Goal: Task Accomplishment & Management: Complete application form

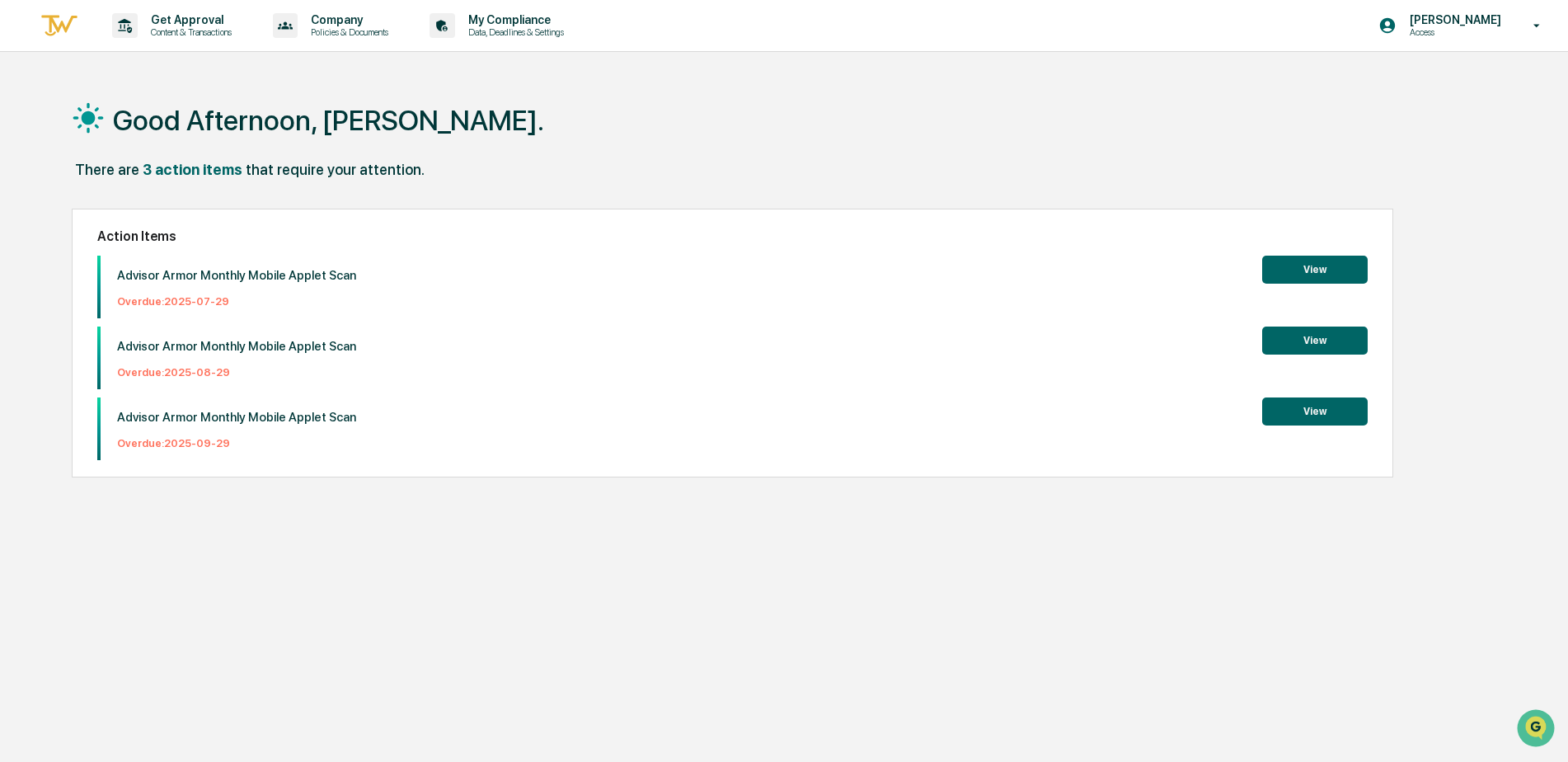
click at [1320, 412] on button "View" at bounding box center [1314, 411] width 106 height 28
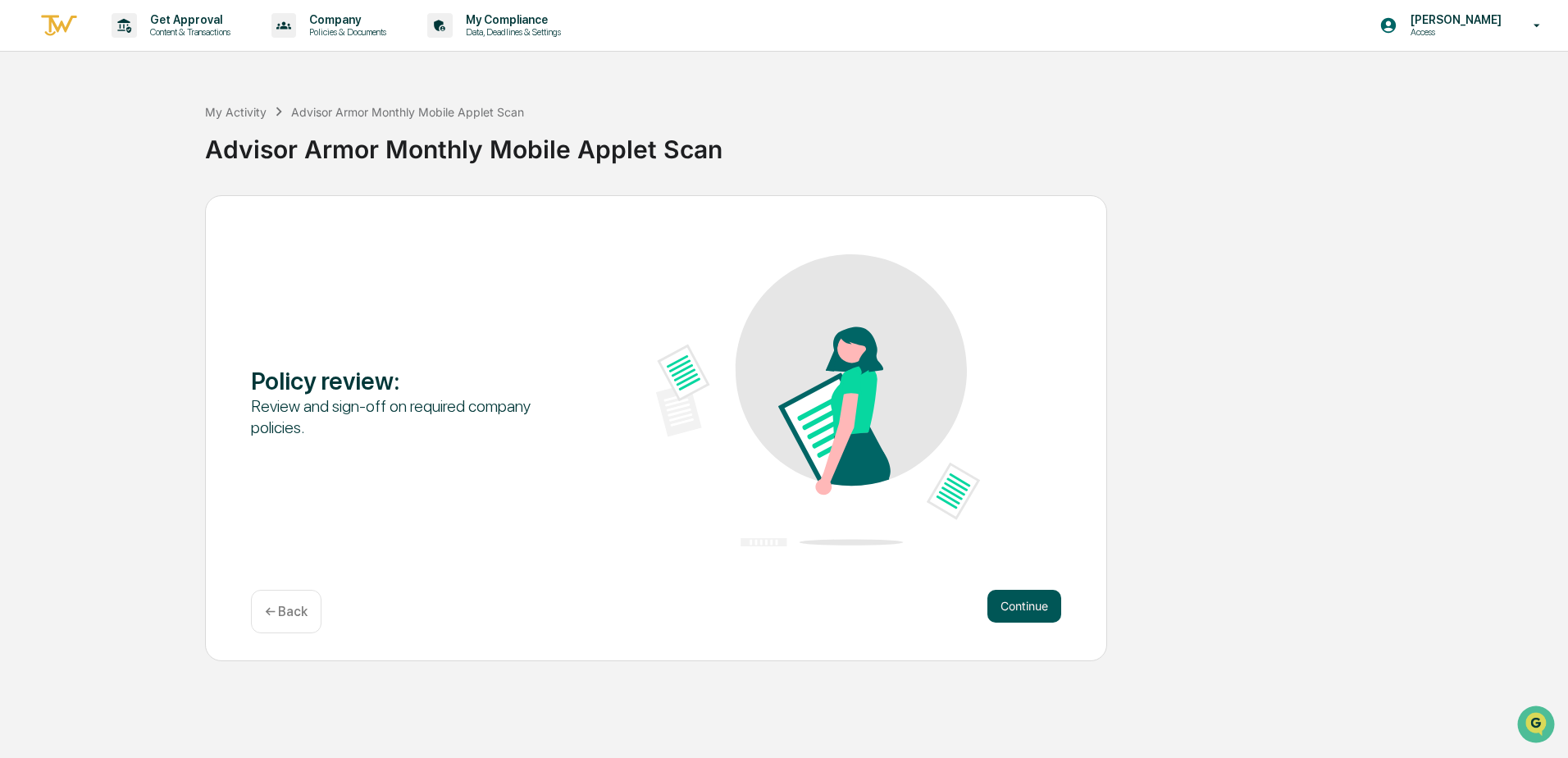
click at [1033, 607] on button "Continue" at bounding box center [1024, 606] width 74 height 33
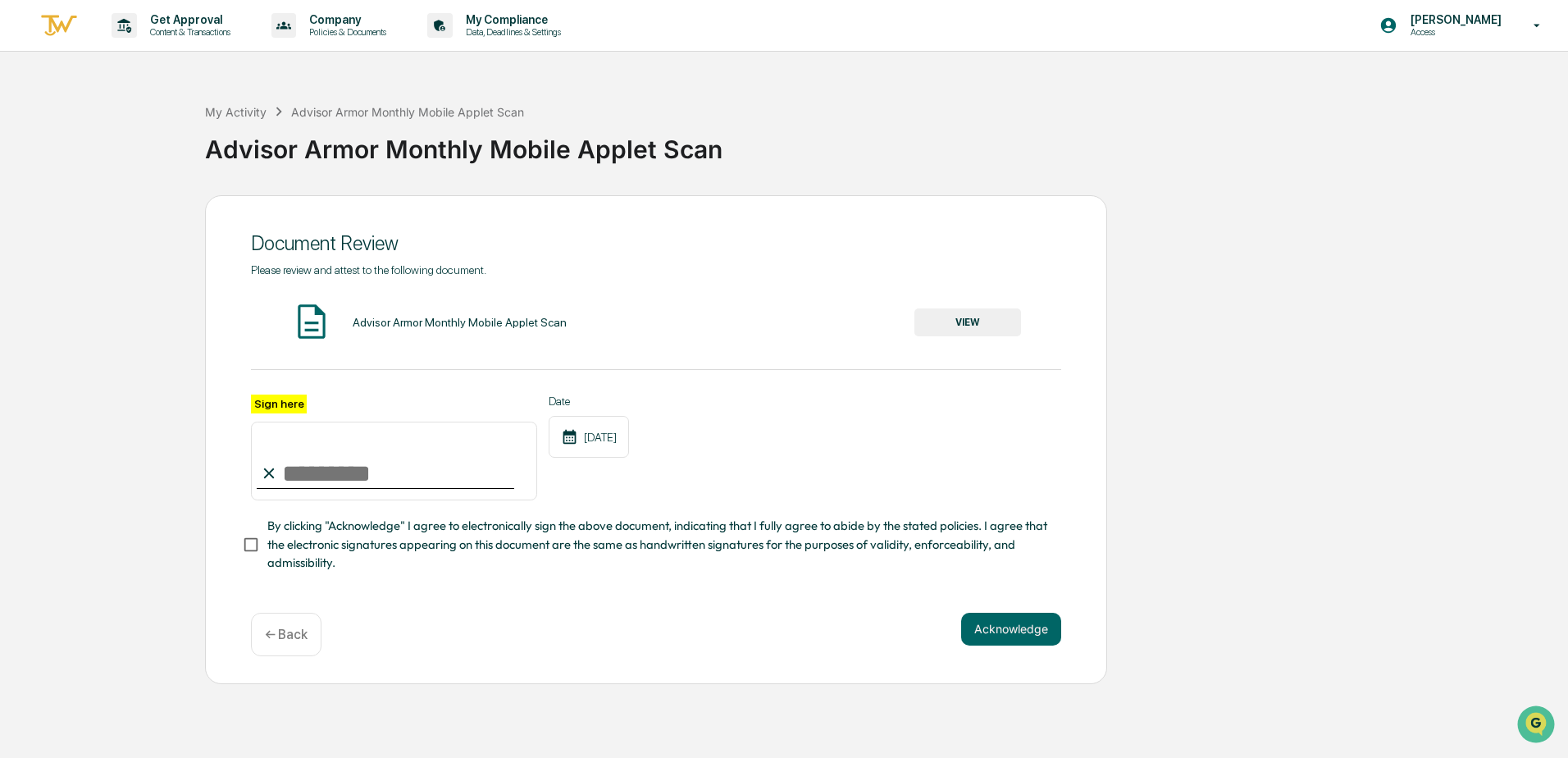
click at [289, 465] on input "Sign here" at bounding box center [393, 461] width 287 height 79
type input "**********"
click at [998, 626] on button "Acknowledge" at bounding box center [1011, 629] width 100 height 33
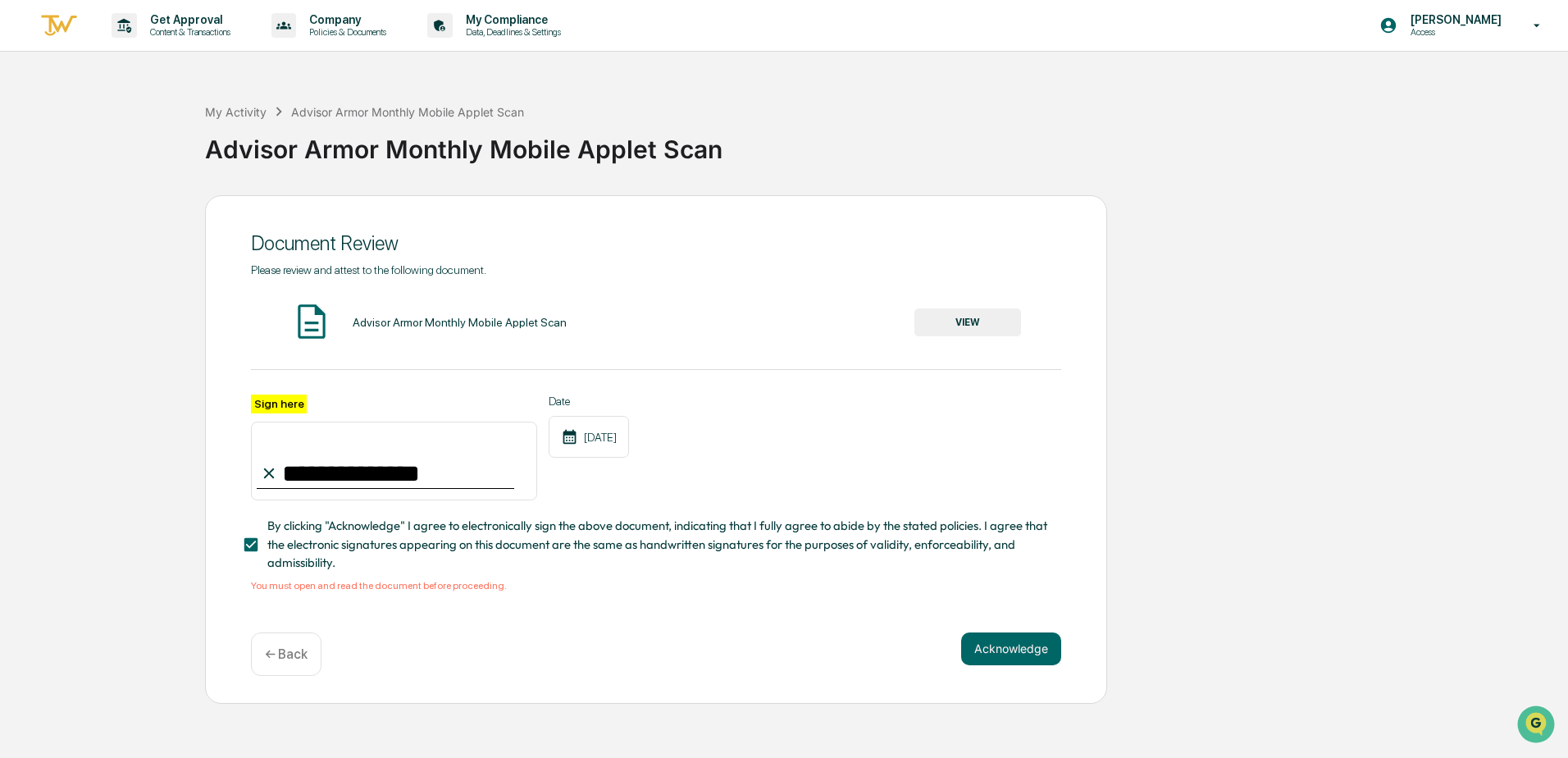
click at [348, 548] on span "By clicking "Acknowledge" I agree to electronically sign the above document, in…" at bounding box center [658, 544] width 781 height 55
click at [476, 317] on div "Advisor Armor Monthly Mobile Applet Scan" at bounding box center [459, 322] width 214 height 13
click at [314, 328] on img at bounding box center [311, 322] width 41 height 41
click at [994, 321] on button "VIEW" at bounding box center [967, 322] width 107 height 28
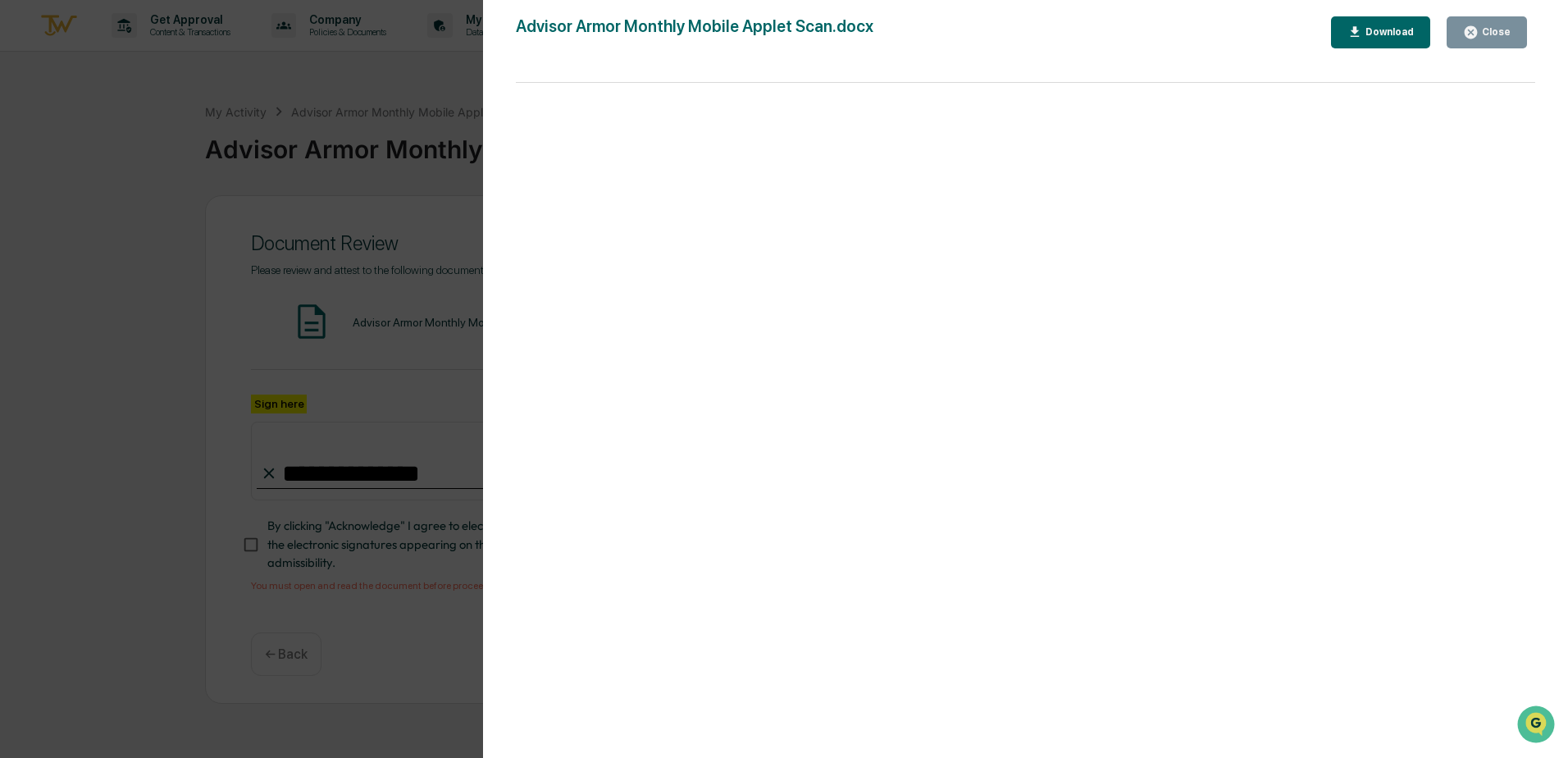
click at [1486, 34] on div "Close" at bounding box center [1494, 32] width 32 height 11
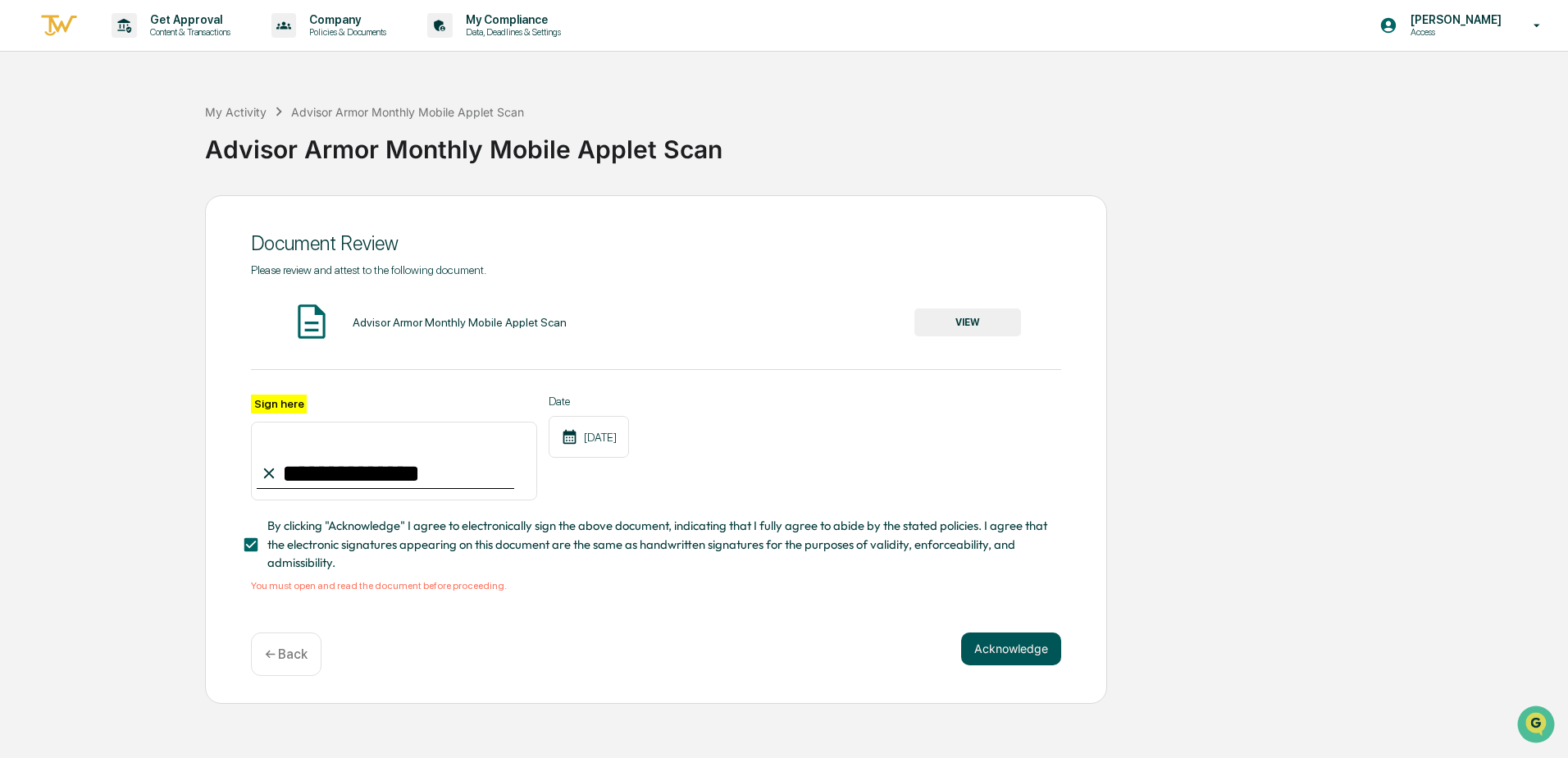
click at [1013, 651] on button "Acknowledge" at bounding box center [1011, 648] width 100 height 33
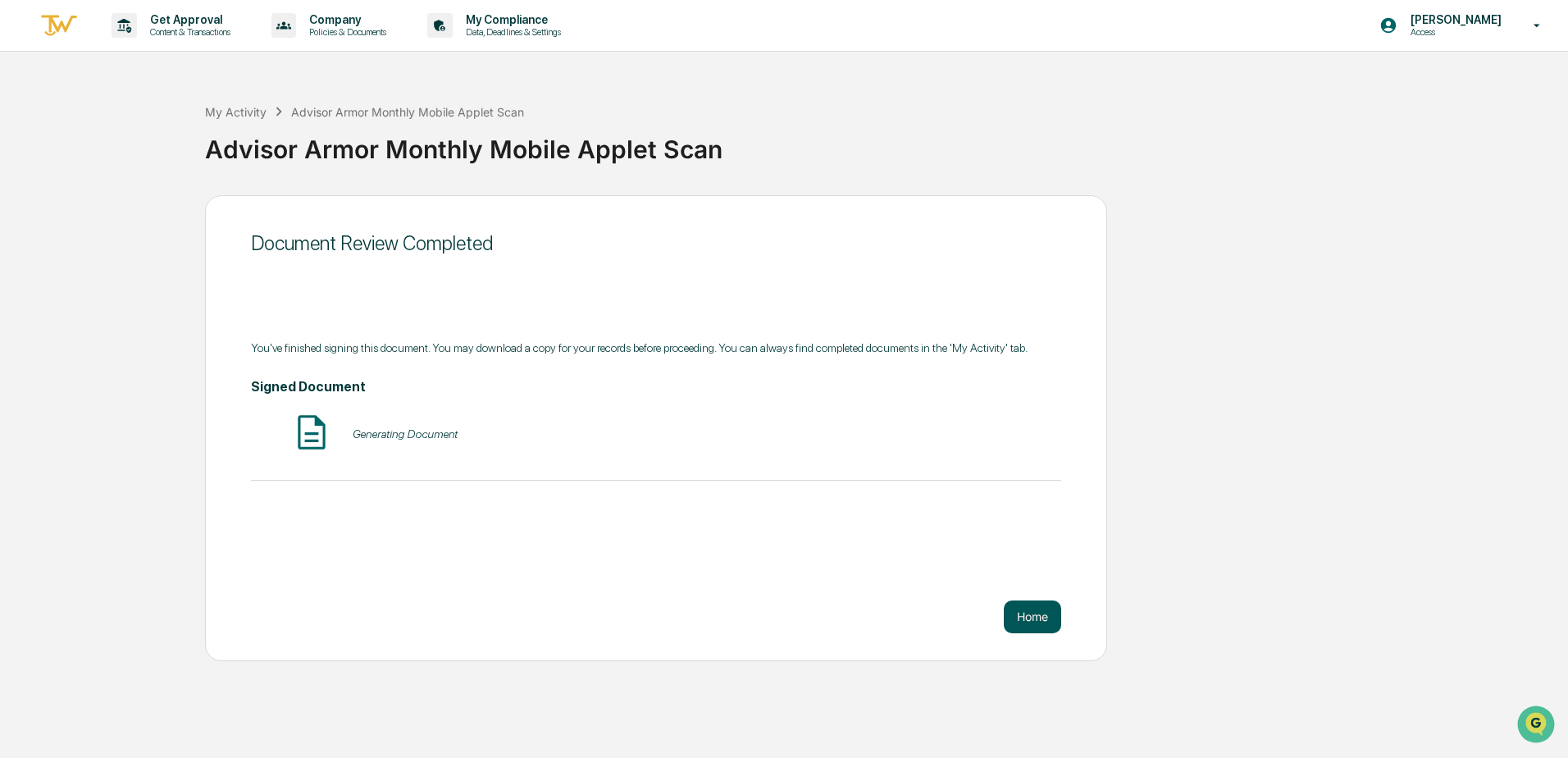
click at [1039, 622] on button "Home" at bounding box center [1032, 617] width 57 height 33
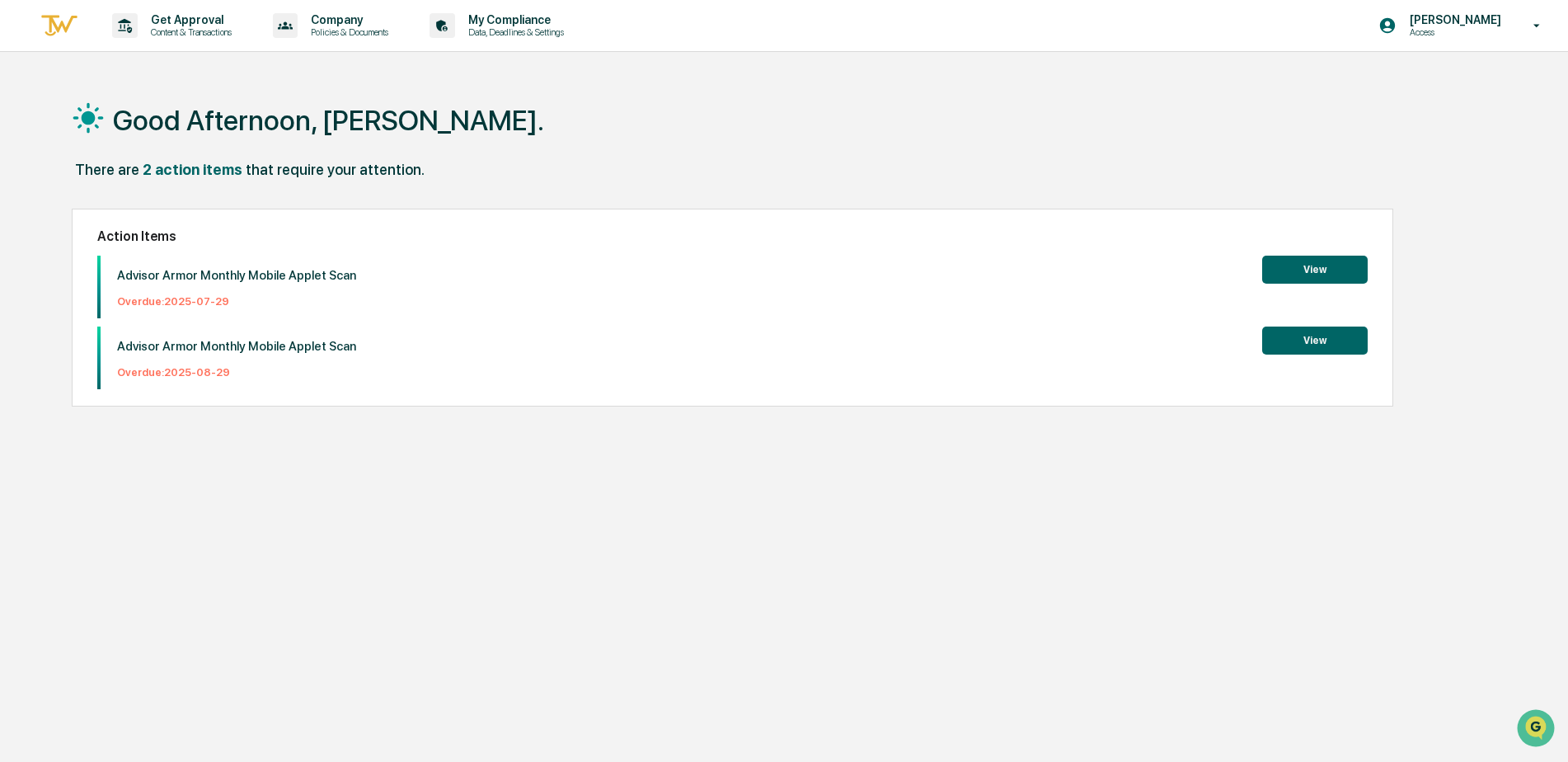
click at [1311, 343] on button "View" at bounding box center [1314, 341] width 106 height 28
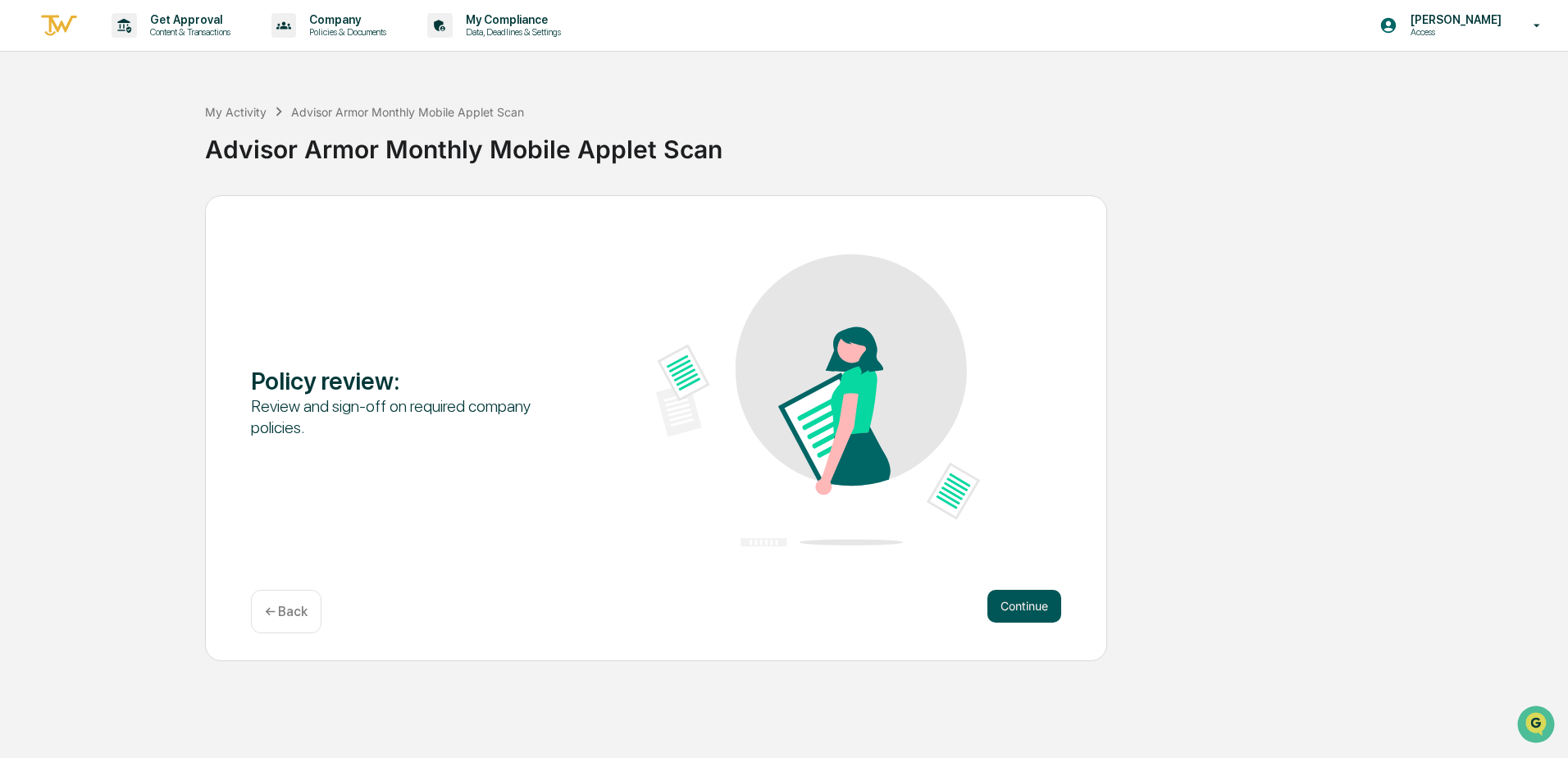
click at [1021, 608] on button "Continue" at bounding box center [1024, 606] width 74 height 33
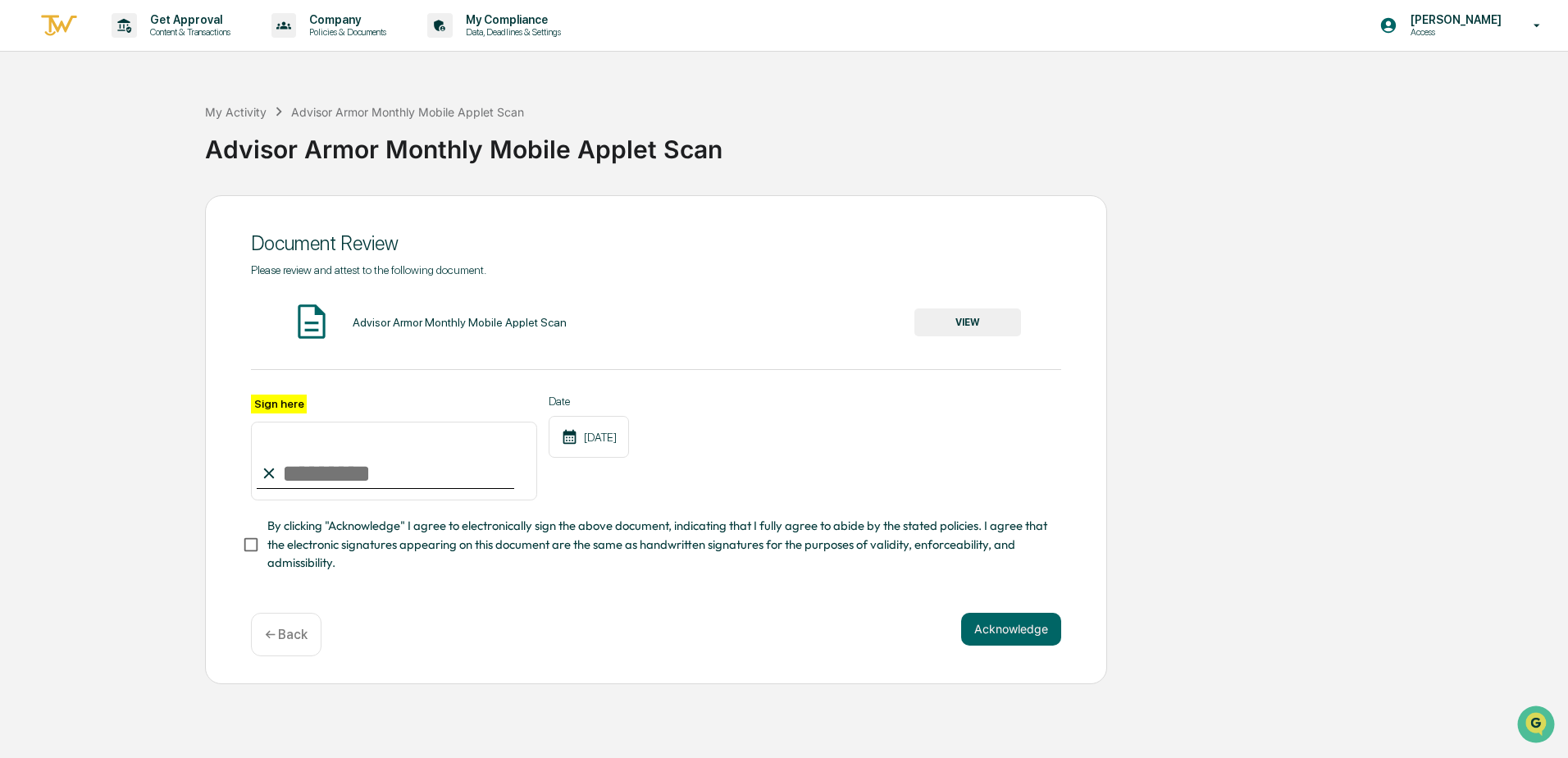
click at [973, 328] on button "VIEW" at bounding box center [967, 322] width 107 height 28
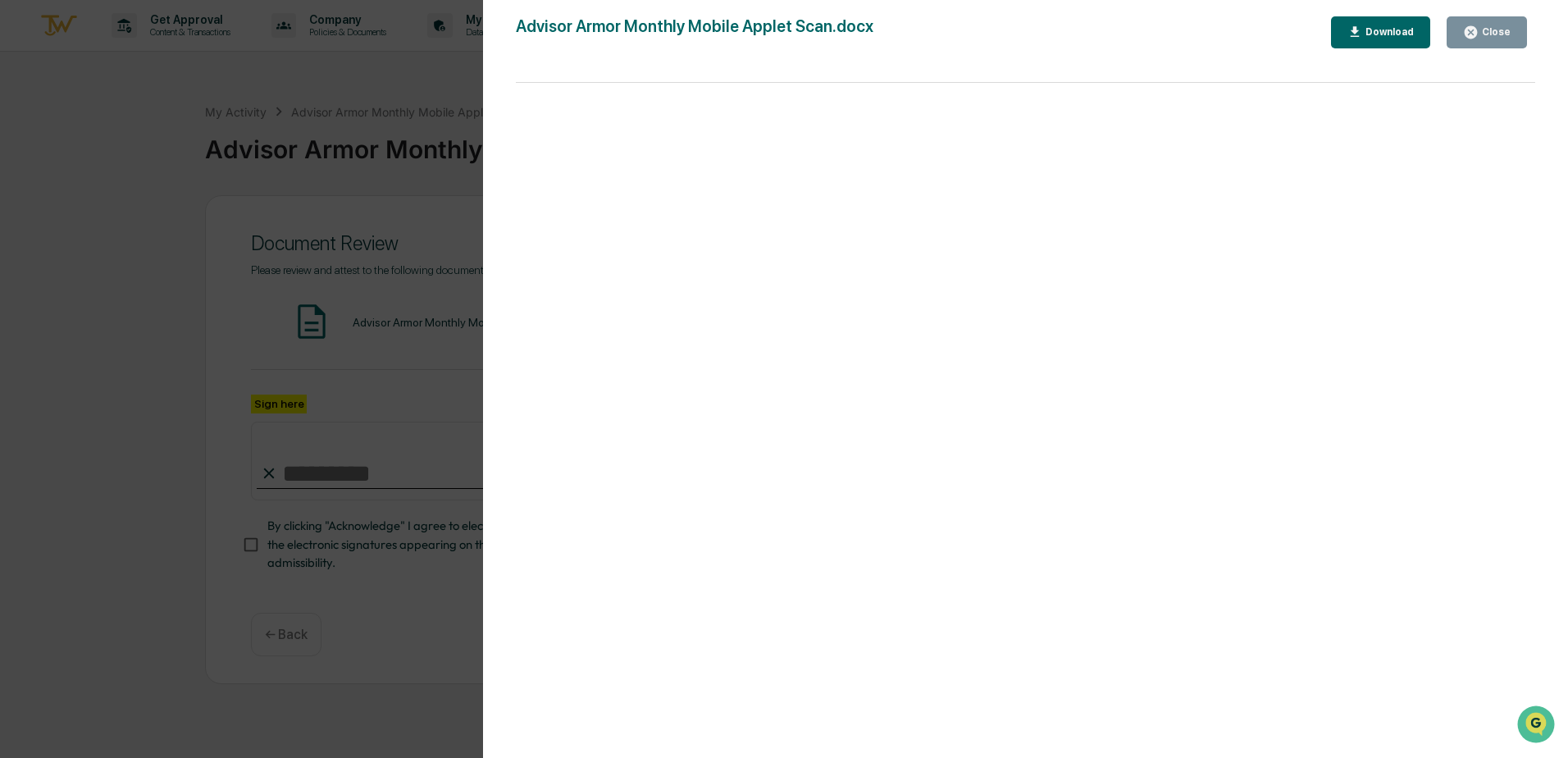
click at [1510, 38] on div "Close" at bounding box center [1487, 33] width 48 height 15
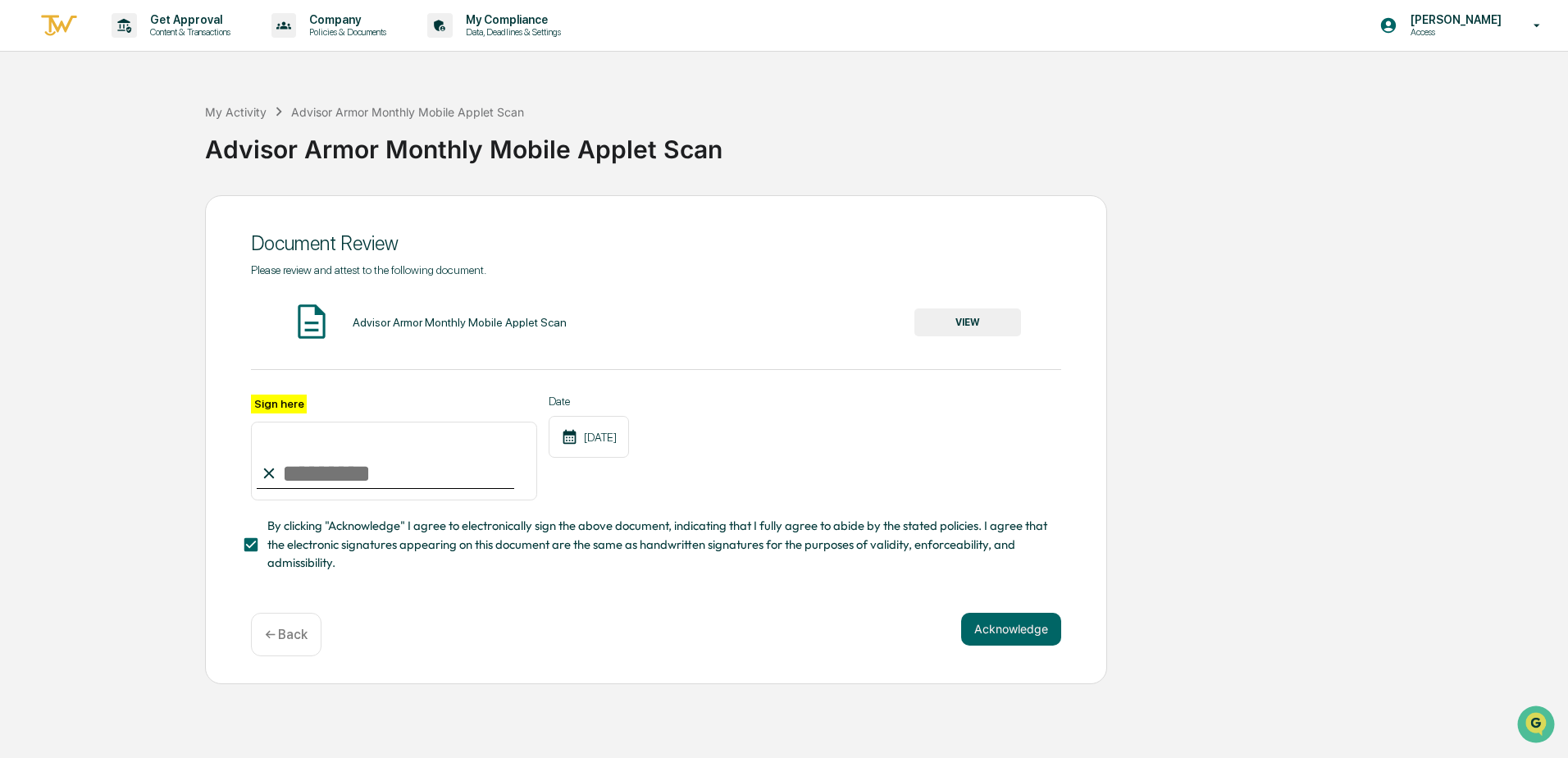
click at [364, 441] on input "Sign here" at bounding box center [393, 461] width 287 height 79
type input "**********"
click at [1020, 637] on button "Acknowledge" at bounding box center [1011, 629] width 100 height 33
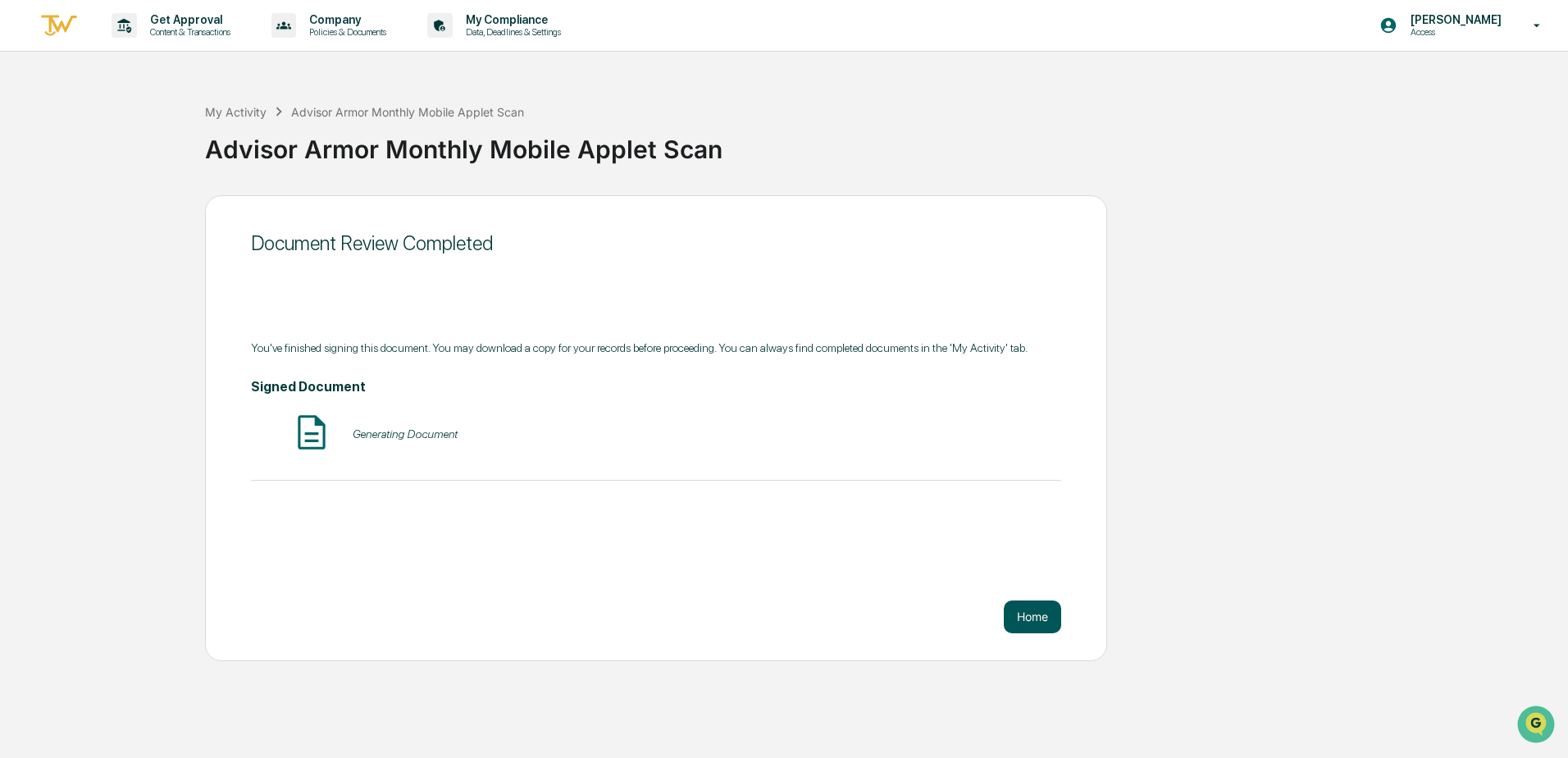
click at [1022, 610] on button "Home" at bounding box center [1032, 617] width 57 height 33
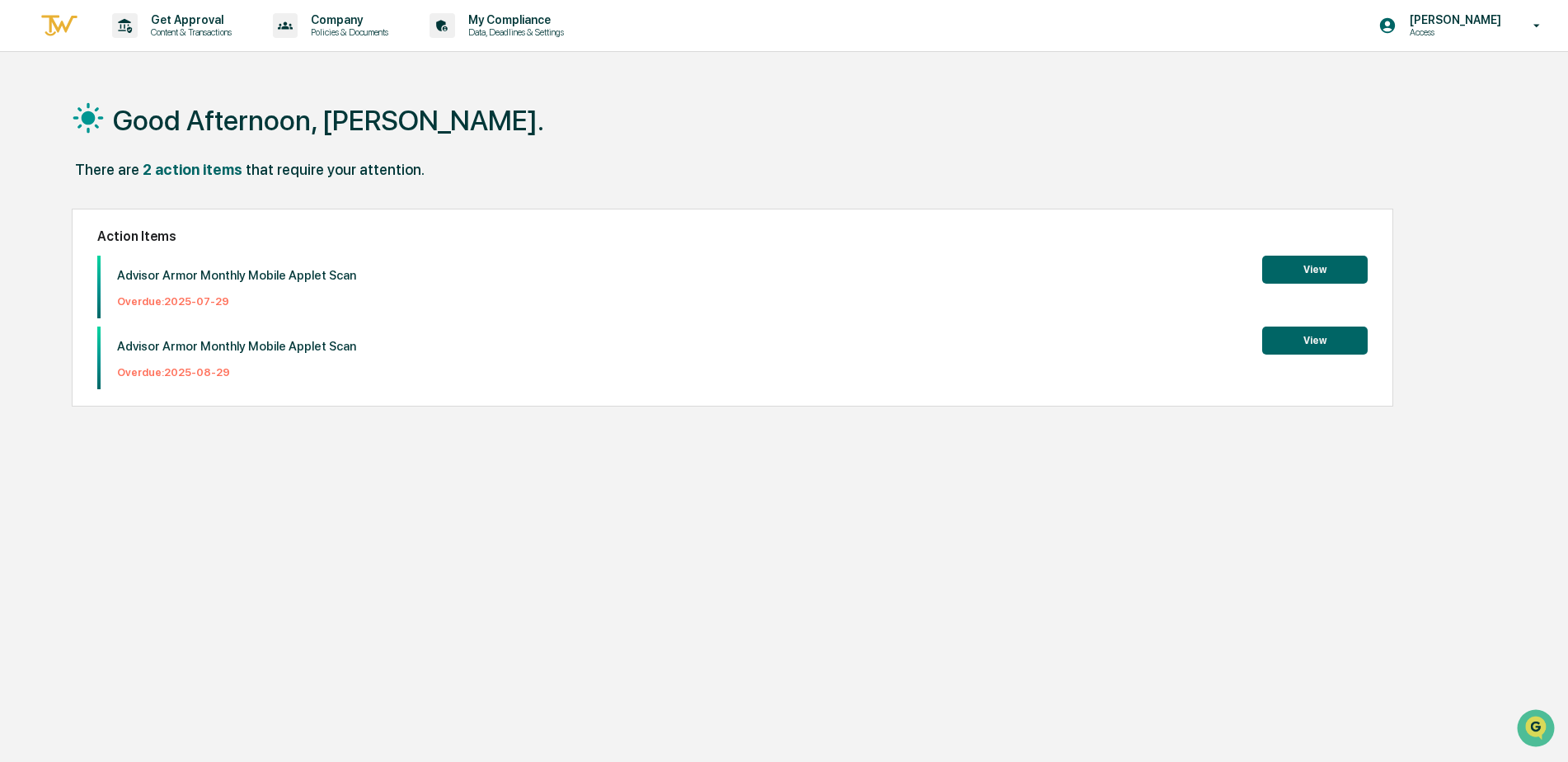
click at [1325, 263] on button "View" at bounding box center [1314, 269] width 106 height 28
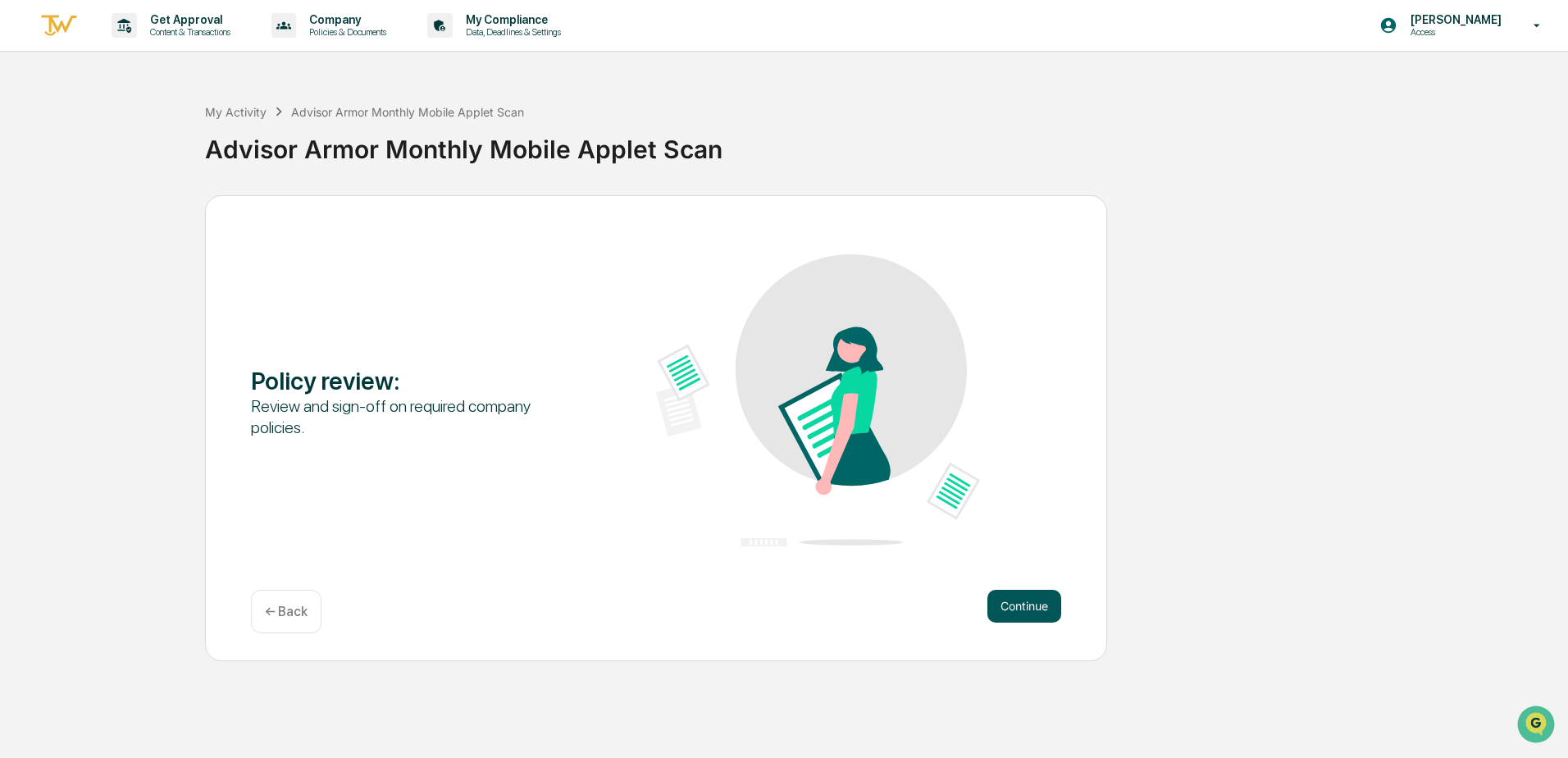
click at [1033, 618] on button "Continue" at bounding box center [1024, 606] width 74 height 33
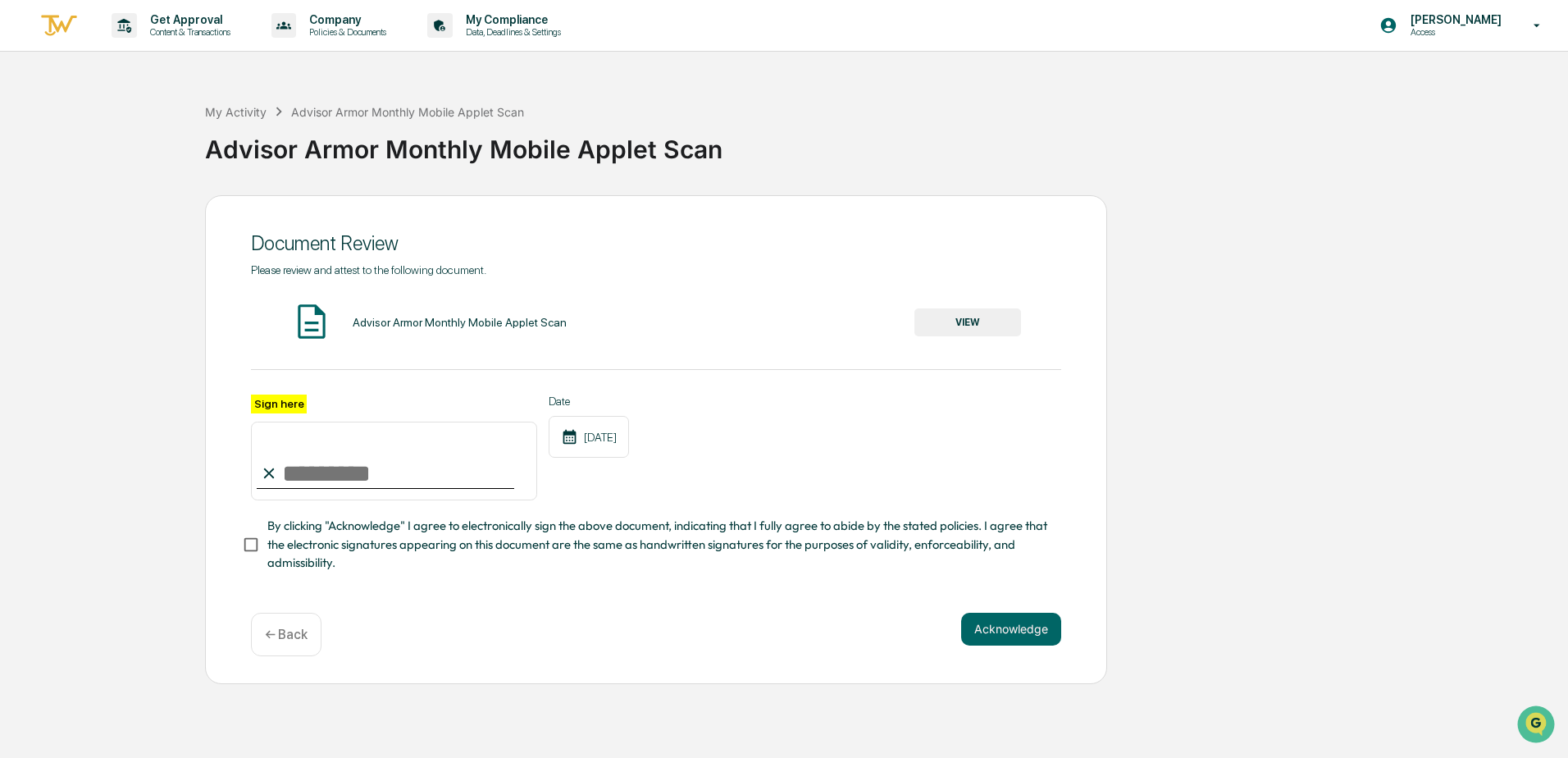
click at [968, 329] on button "VIEW" at bounding box center [967, 322] width 107 height 28
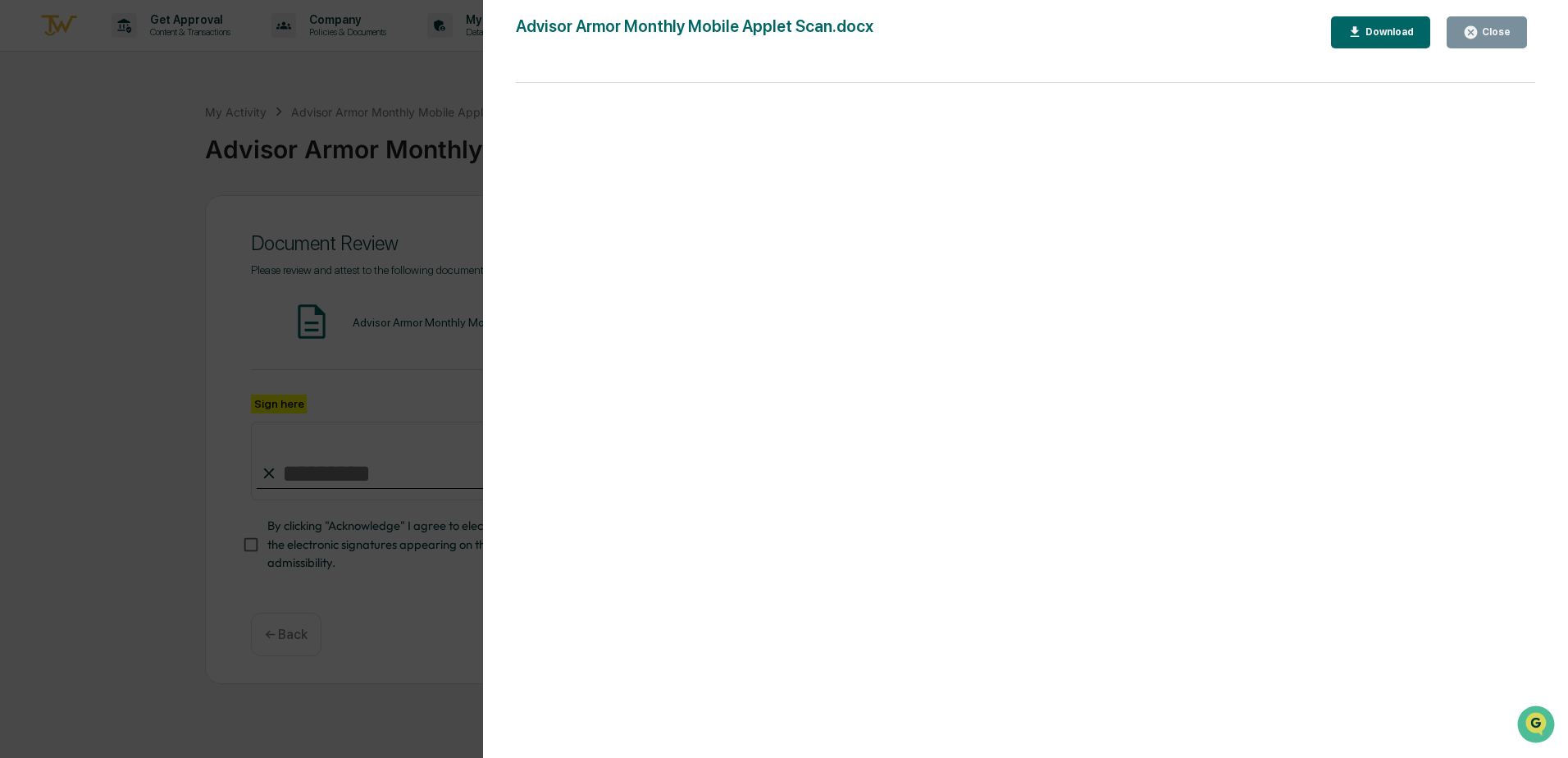
click at [1484, 34] on div "Close" at bounding box center [1494, 32] width 32 height 11
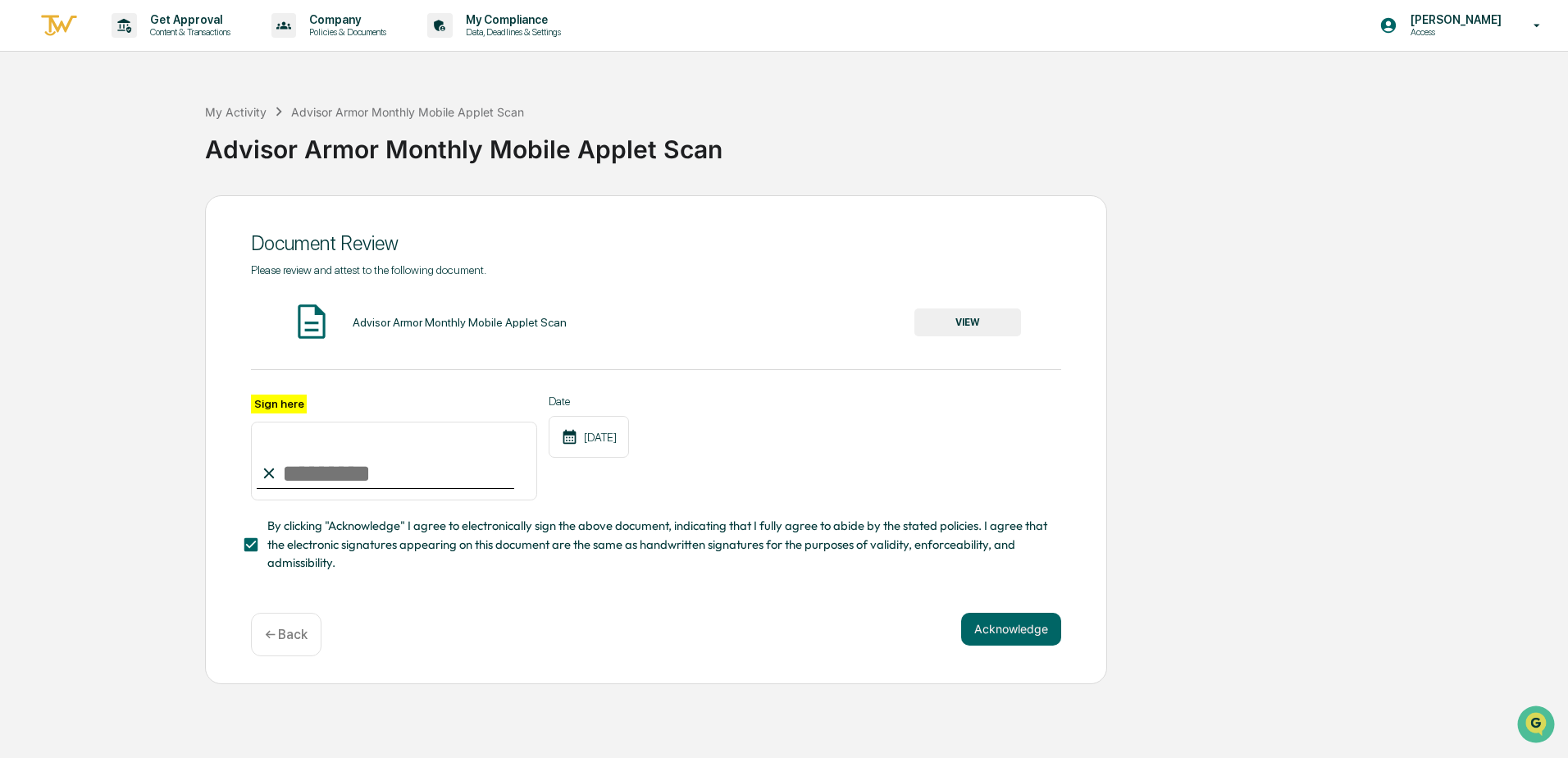
click at [314, 479] on input "Sign here" at bounding box center [393, 461] width 287 height 79
type input "**********"
click at [1001, 633] on button "Acknowledge" at bounding box center [1011, 629] width 100 height 33
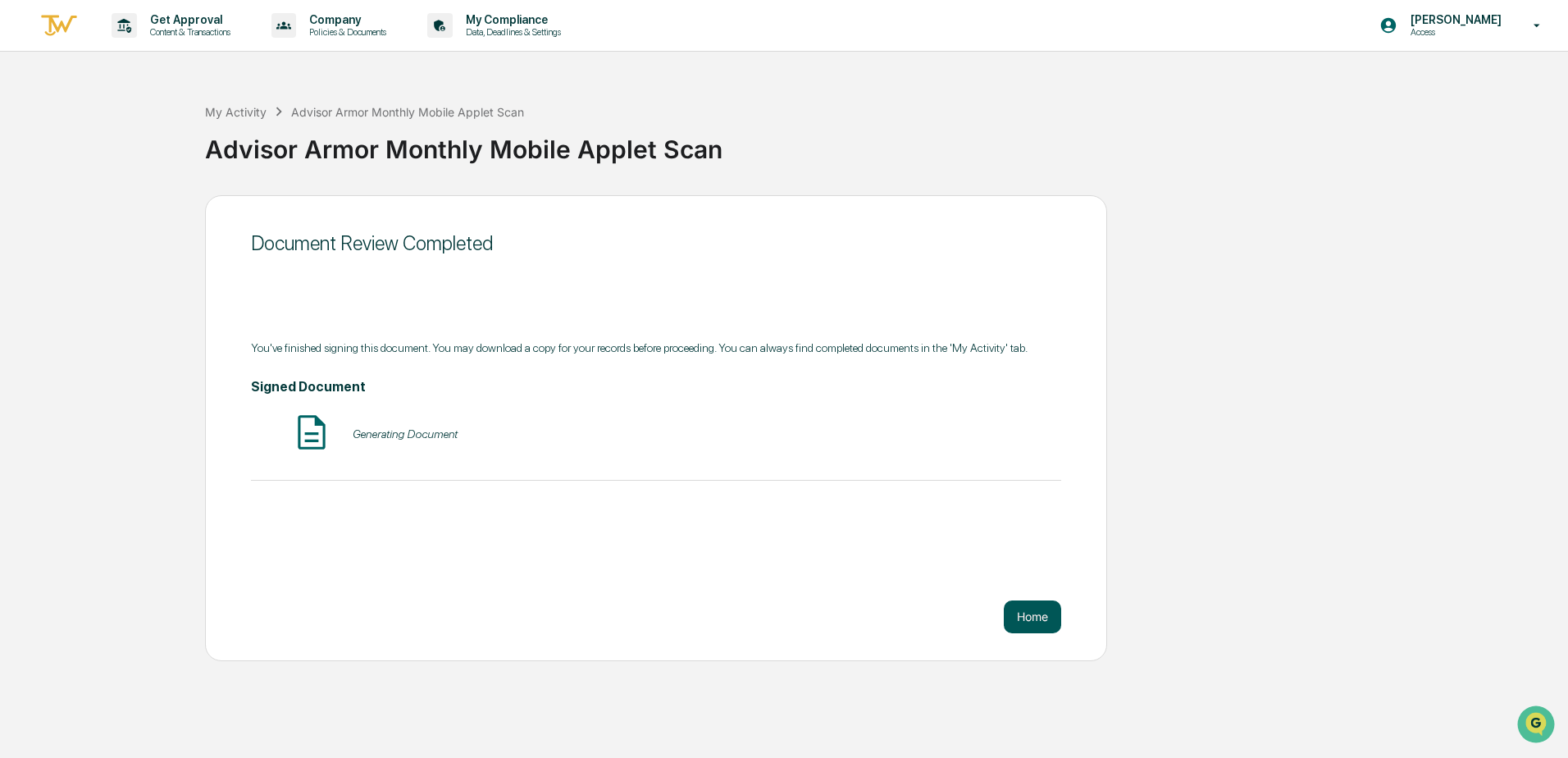
click at [1033, 615] on button "Home" at bounding box center [1032, 617] width 57 height 33
